Goal: Information Seeking & Learning: Learn about a topic

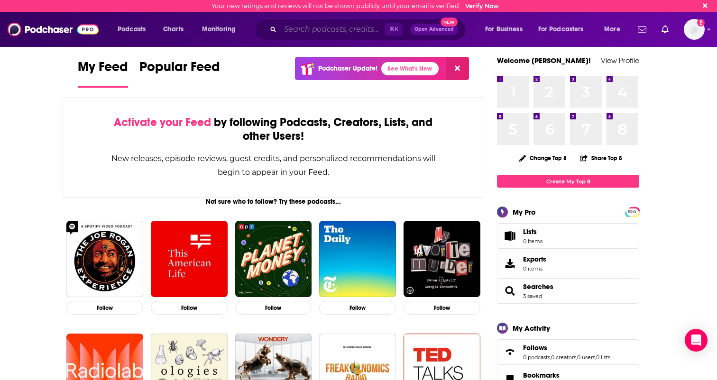
click at [327, 32] on input "Search podcasts, credits, & more..." at bounding box center [332, 29] width 105 height 15
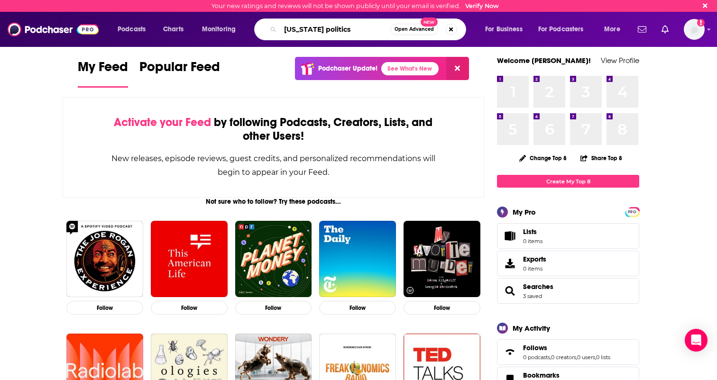
type input "[US_STATE] politics"
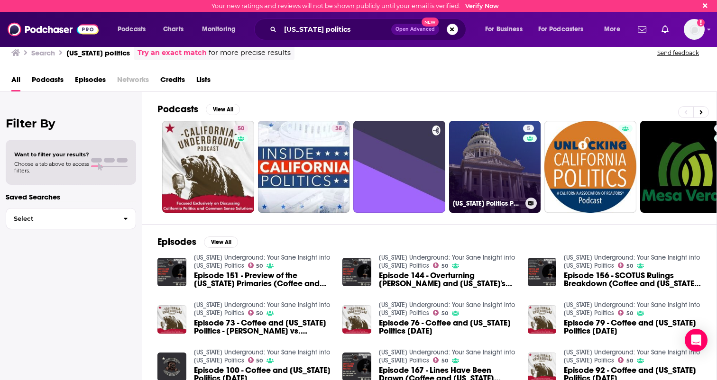
click at [483, 175] on link "5 [US_STATE] Politics Podcast" at bounding box center [495, 167] width 92 height 92
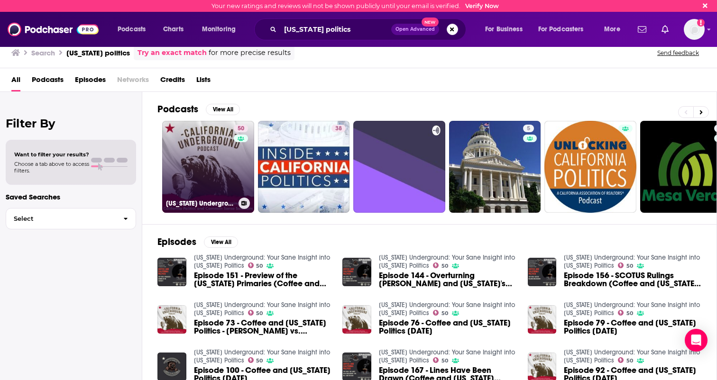
click at [203, 155] on link "50 [US_STATE] Underground: Your Sane Insight into [US_STATE] Politics" at bounding box center [208, 167] width 92 height 92
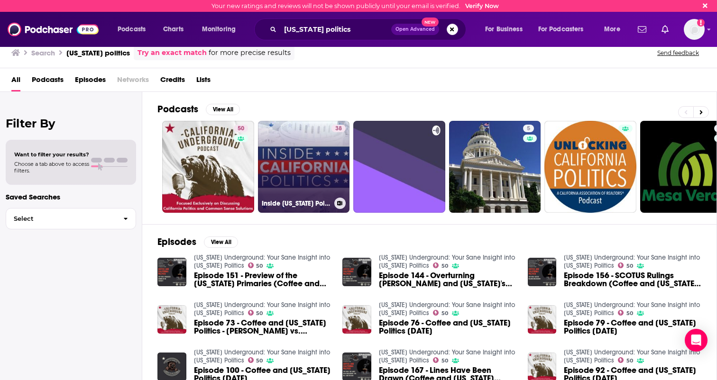
click at [323, 180] on link "38 Inside [US_STATE] Politics" at bounding box center [304, 167] width 92 height 92
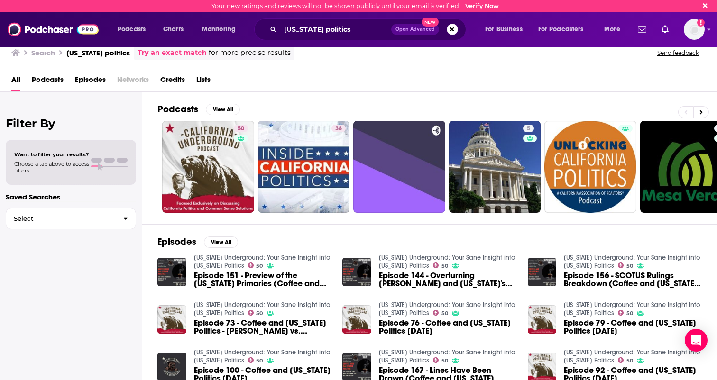
click at [417, 29] on span "Open Advanced" at bounding box center [415, 29] width 39 height 5
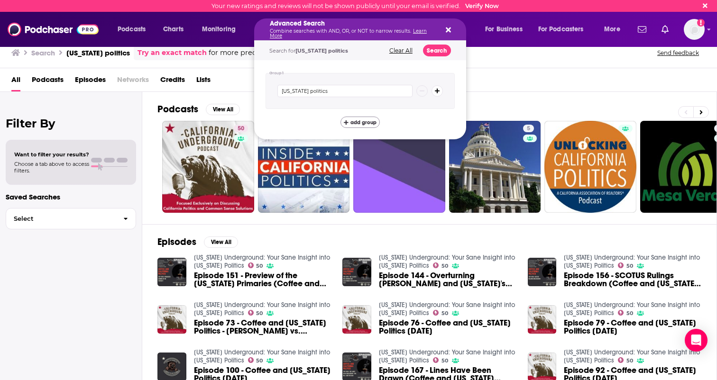
click at [374, 120] on span "add group" at bounding box center [363, 122] width 26 height 5
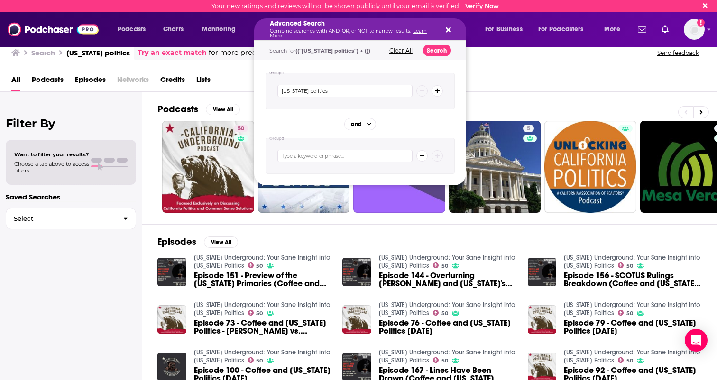
click at [502, 102] on div "Podcasts View All 50 38 5 8 41 + 366" at bounding box center [437, 158] width 560 height 132
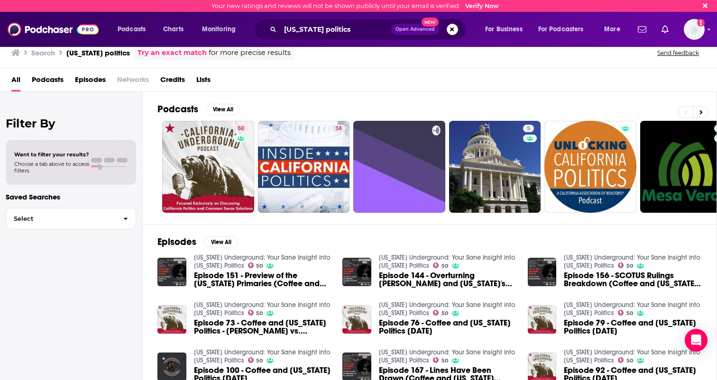
click at [180, 274] on img "Episode 151 - Preview of the California Primaries (Coffee and California Politi…" at bounding box center [171, 272] width 29 height 29
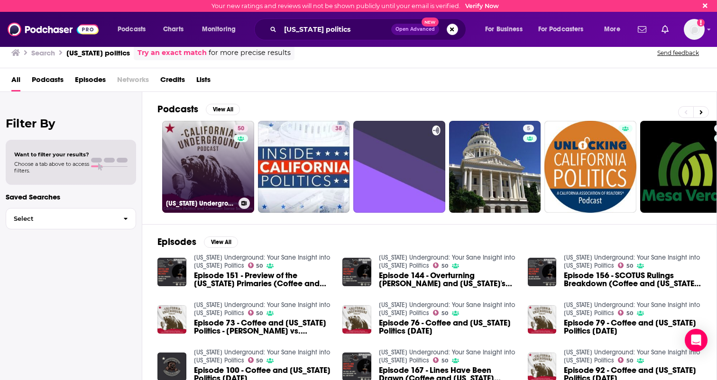
click at [212, 167] on link "50 [US_STATE] Underground: Your Sane Insight into [US_STATE] Politics" at bounding box center [208, 167] width 92 height 92
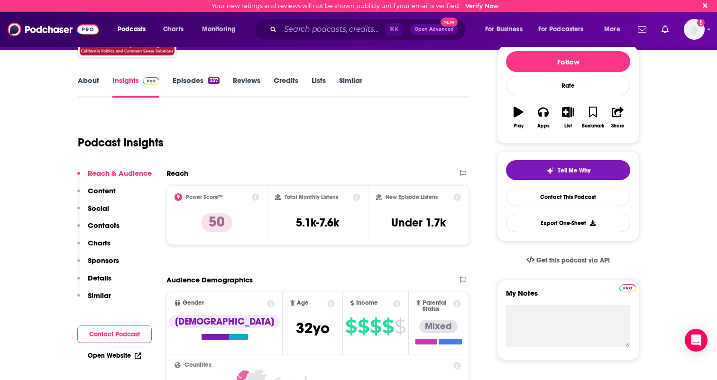
scroll to position [150, 0]
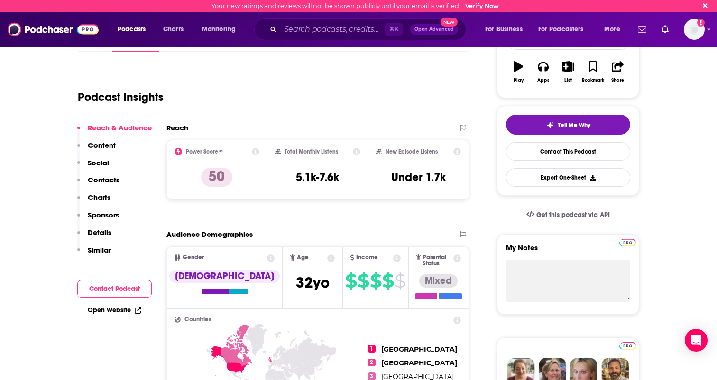
click at [102, 149] on p "Content" at bounding box center [102, 145] width 28 height 9
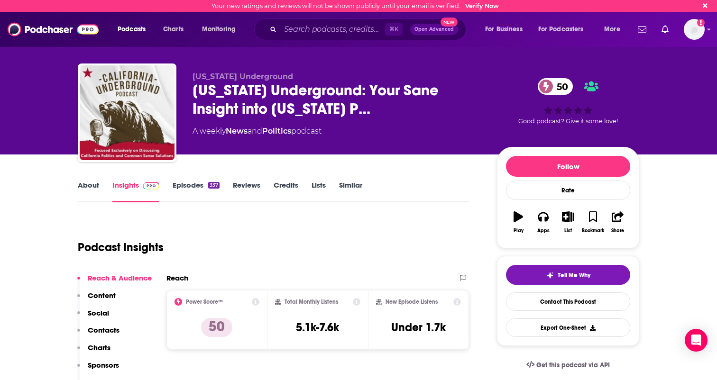
scroll to position [0, 0]
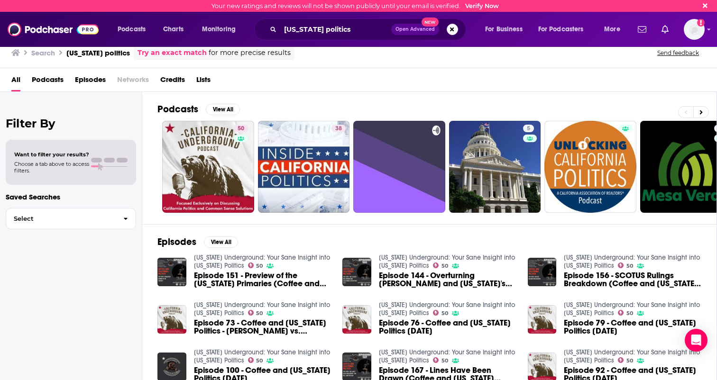
click at [52, 76] on span "Podcasts" at bounding box center [48, 81] width 32 height 19
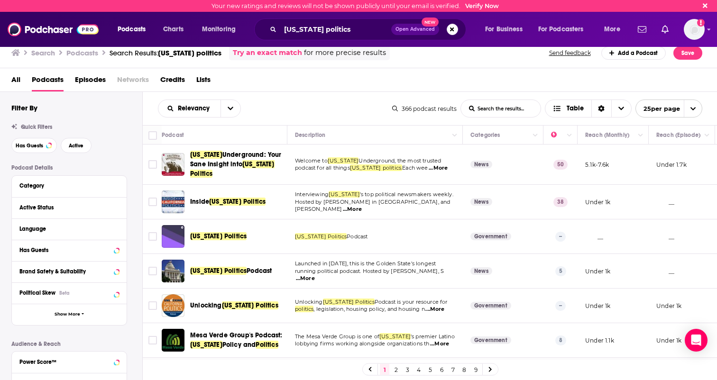
click at [185, 238] on div "[US_STATE] Politics" at bounding box center [225, 236] width 127 height 23
click at [207, 238] on span "[US_STATE] Politics" at bounding box center [218, 236] width 56 height 8
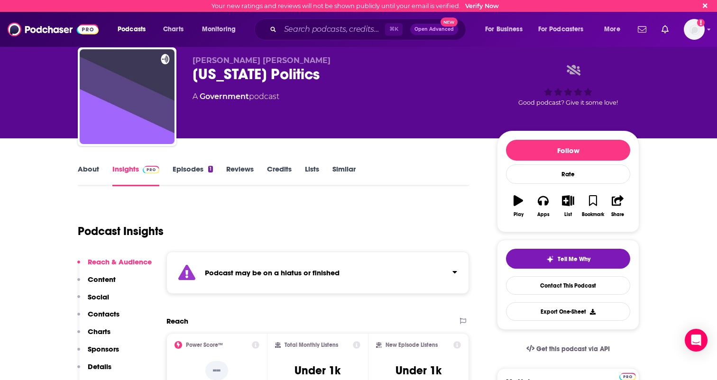
scroll to position [17, 0]
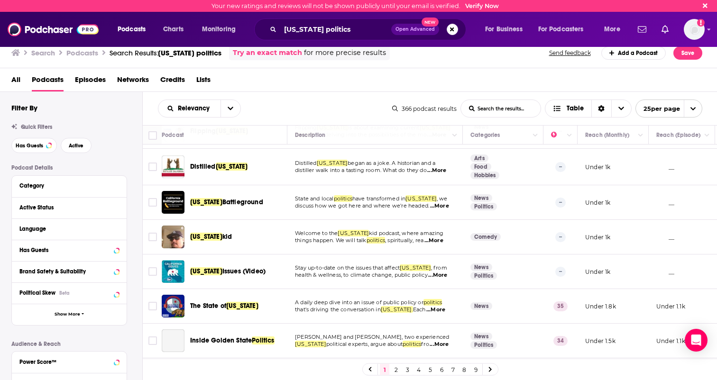
scroll to position [419, 0]
